Goal: Task Accomplishment & Management: Manage account settings

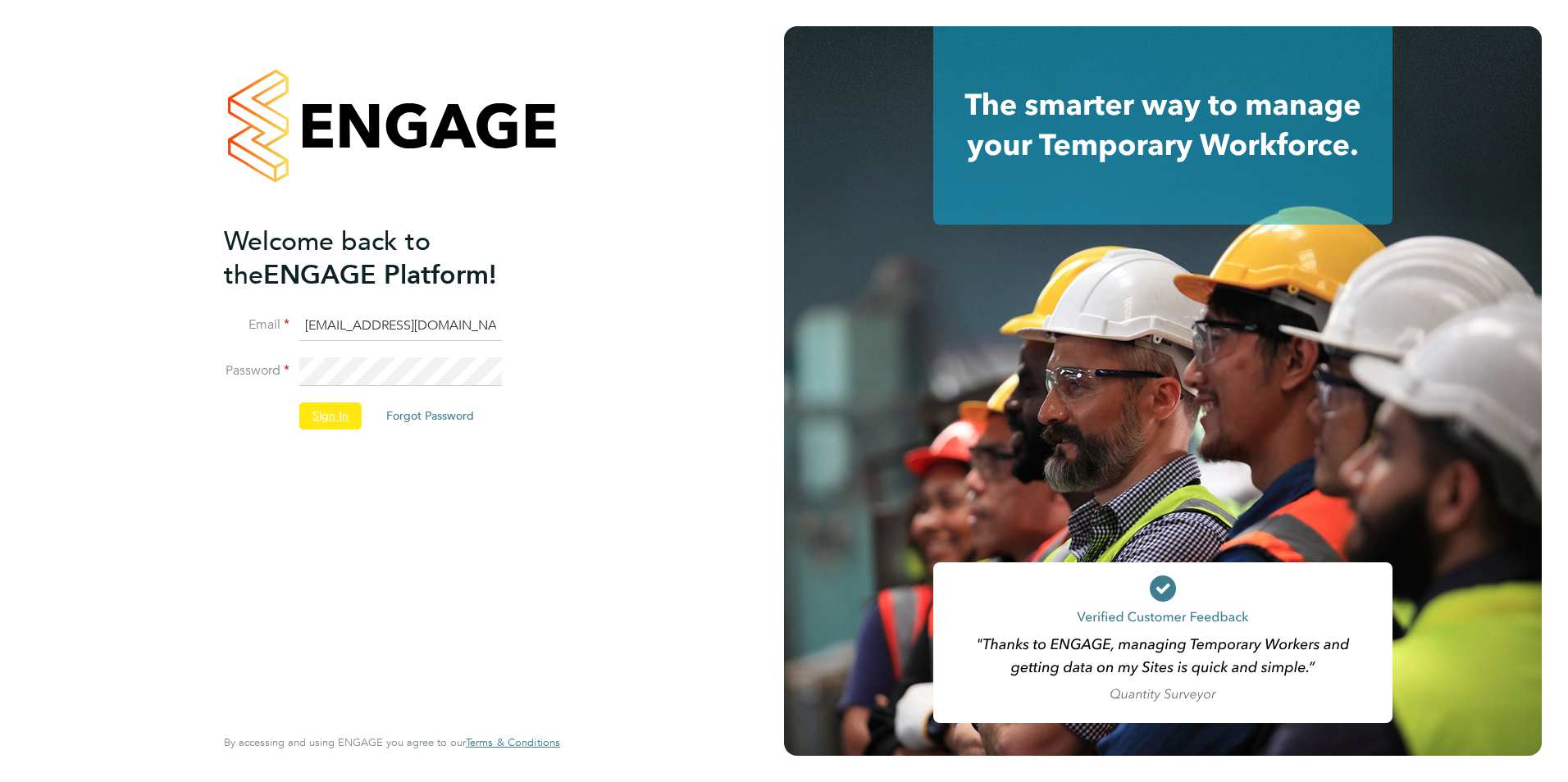
click at [334, 423] on button "Sign In" at bounding box center [330, 416] width 62 height 27
